Goal: Find specific page/section: Find specific page/section

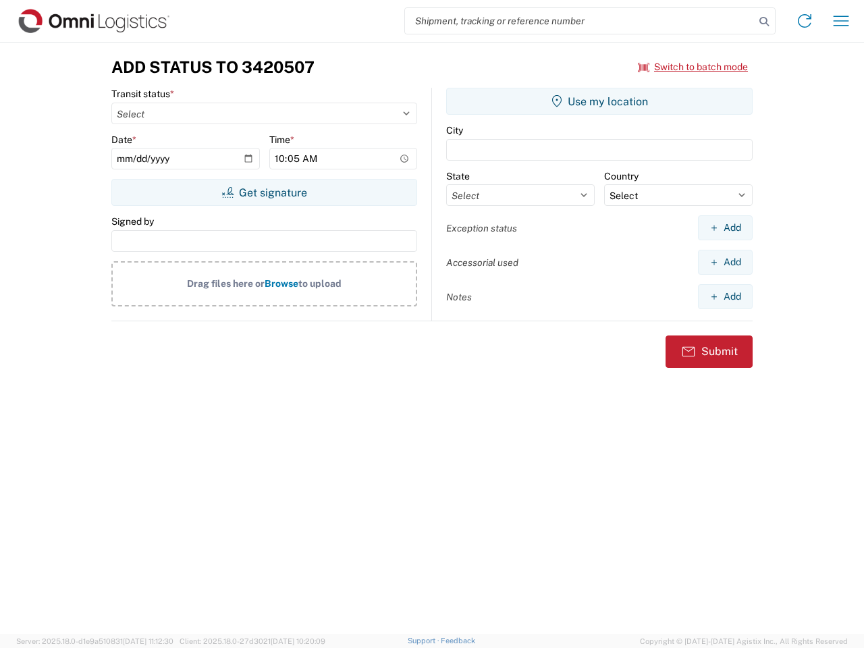
click at [580, 21] on input "search" at bounding box center [580, 21] width 350 height 26
click at [764, 22] on icon at bounding box center [764, 21] width 19 height 19
click at [804, 21] on icon at bounding box center [805, 21] width 22 height 22
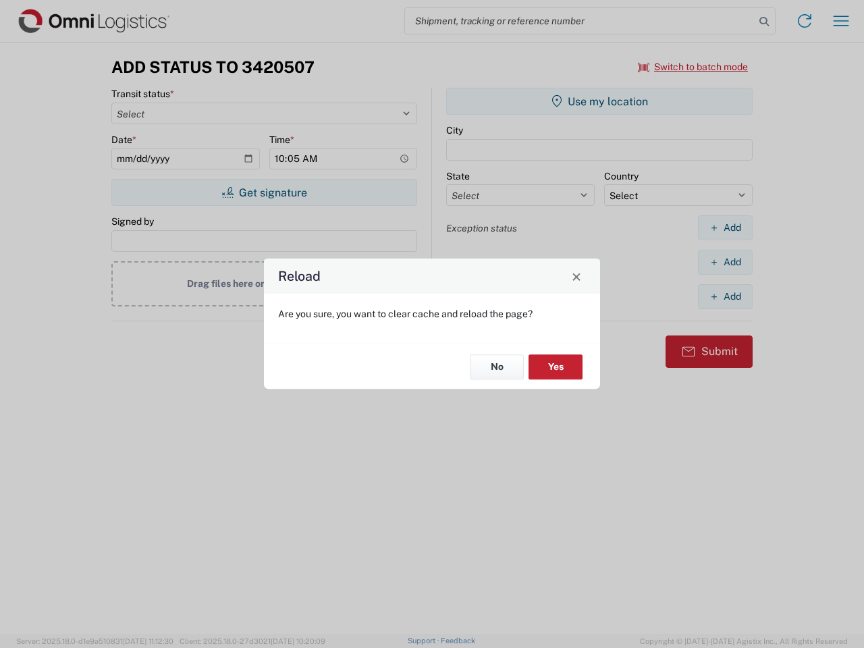
click at [841, 21] on div "Reload Are you sure, you want to clear cache and reload the page? No Yes" at bounding box center [432, 324] width 864 height 648
click at [693, 67] on div "Reload Are you sure, you want to clear cache and reload the page? No Yes" at bounding box center [432, 324] width 864 height 648
click at [264, 192] on div "Reload Are you sure, you want to clear cache and reload the page? No Yes" at bounding box center [432, 324] width 864 height 648
click at [599, 101] on div "Reload Are you sure, you want to clear cache and reload the page? No Yes" at bounding box center [432, 324] width 864 height 648
click at [725, 227] on div "Reload Are you sure, you want to clear cache and reload the page? No Yes" at bounding box center [432, 324] width 864 height 648
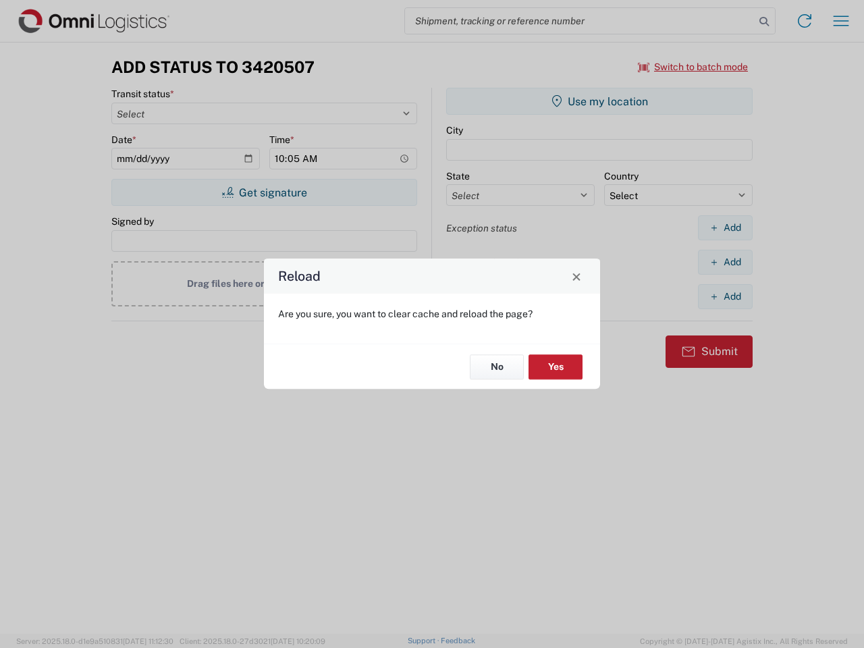
click at [725, 262] on div "Reload Are you sure, you want to clear cache and reload the page? No Yes" at bounding box center [432, 324] width 864 height 648
click at [725, 296] on div "Reload Are you sure, you want to clear cache and reload the page? No Yes" at bounding box center [432, 324] width 864 height 648
